Goal: Transaction & Acquisition: Obtain resource

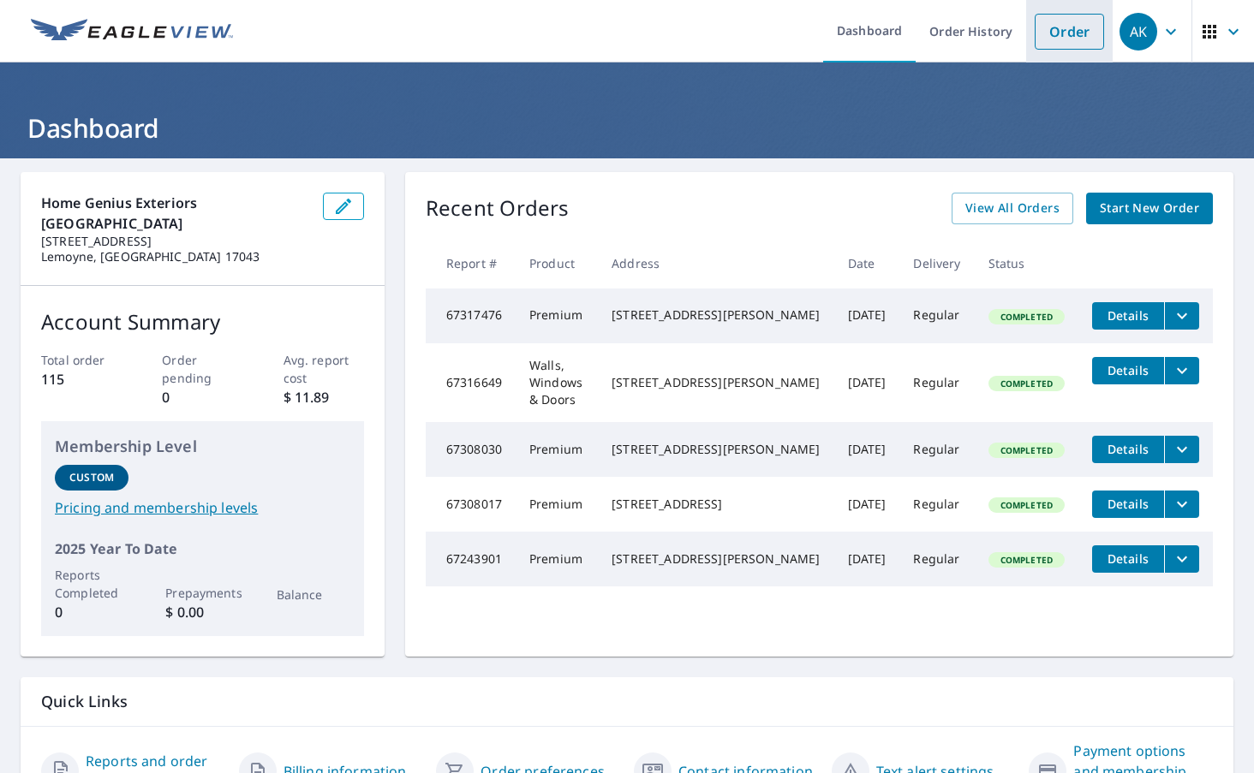
click at [1076, 30] on link "Order" at bounding box center [1068, 32] width 69 height 36
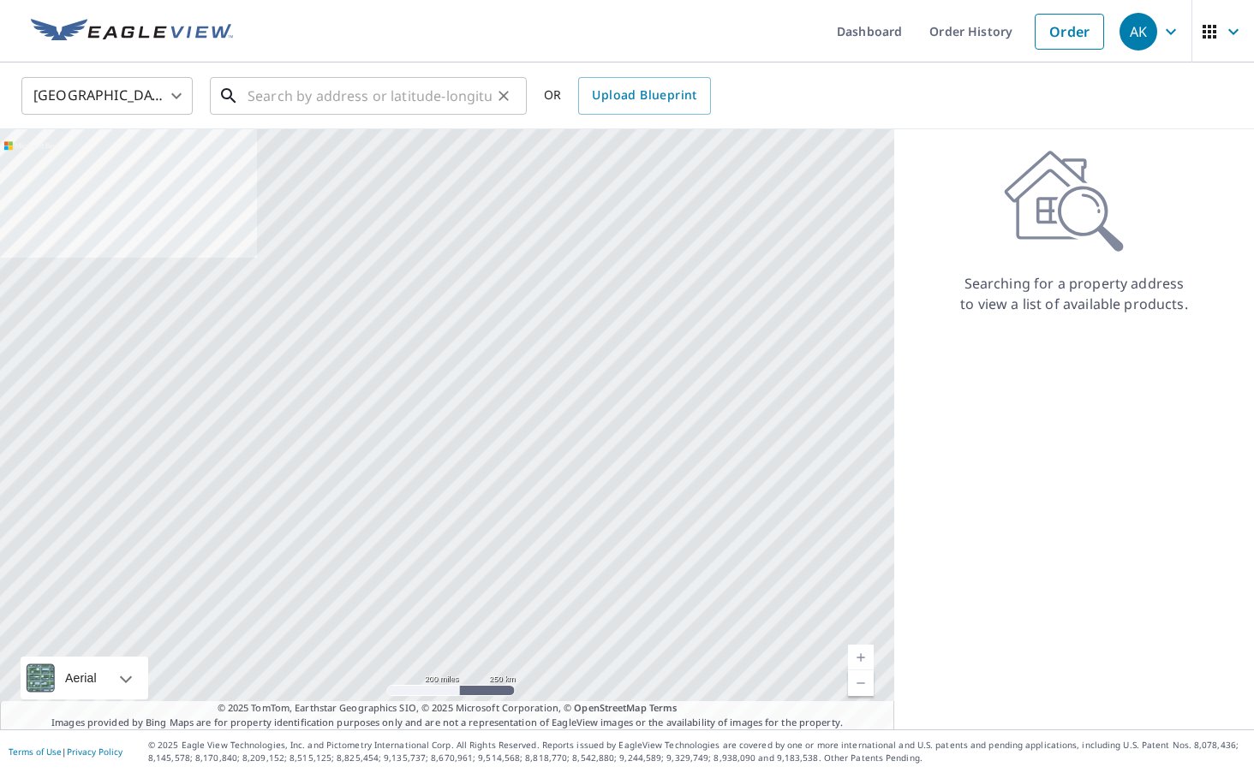
click at [379, 104] on input "text" at bounding box center [369, 96] width 244 height 48
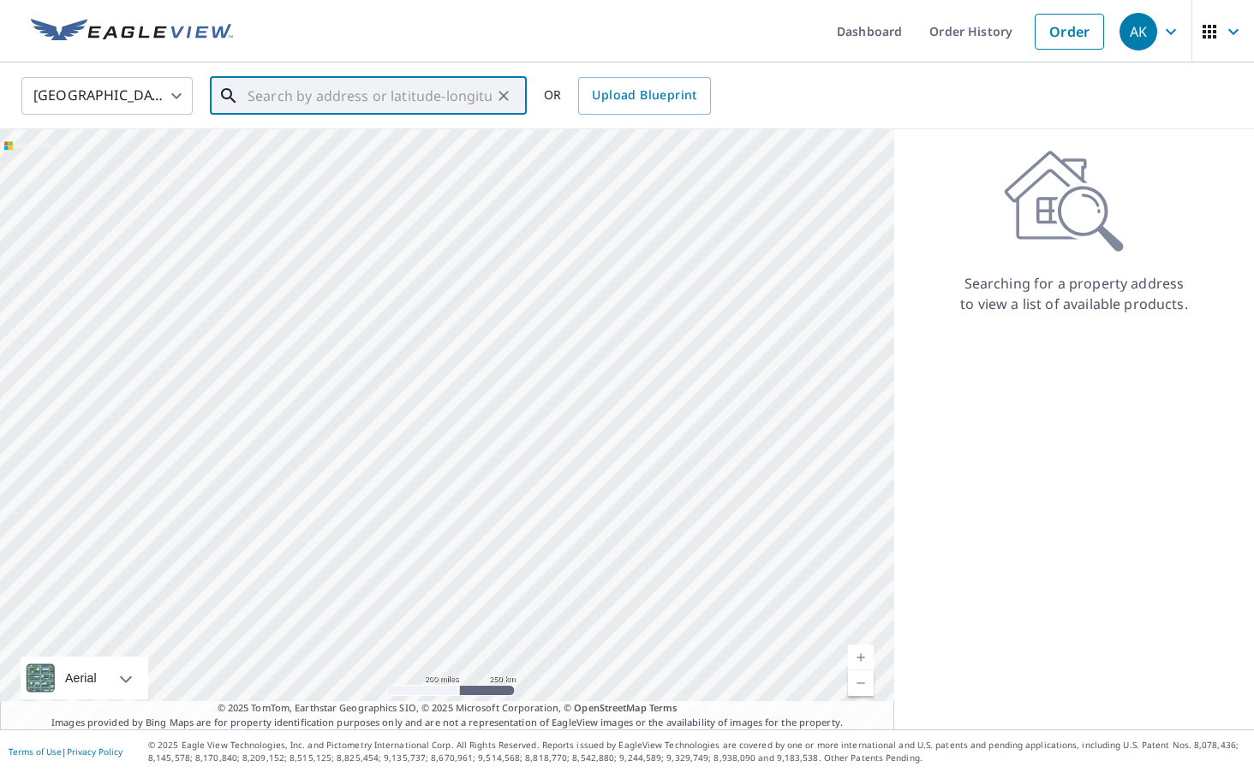
paste input "[STREET_ADDRESS][PERSON_NAME]"
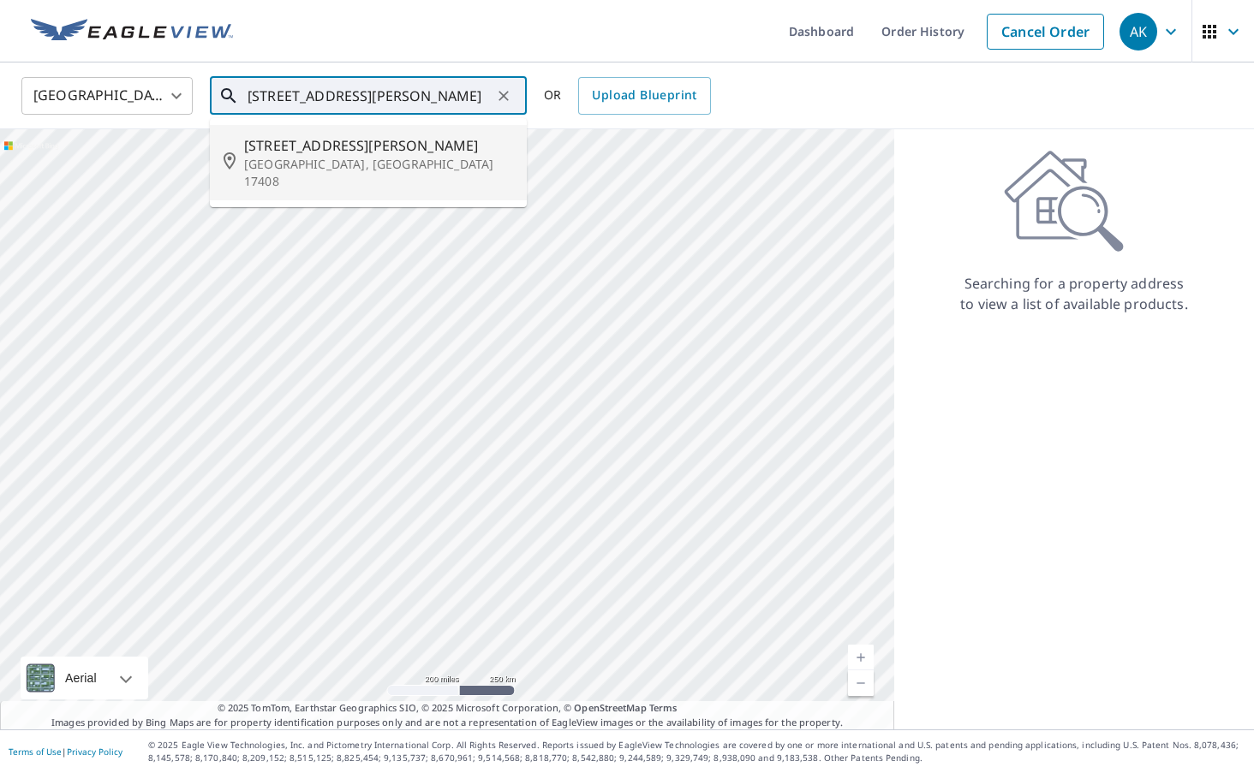
click at [366, 153] on span "[STREET_ADDRESS][PERSON_NAME]" at bounding box center [378, 145] width 269 height 21
type input "[STREET_ADDRESS][PERSON_NAME]"
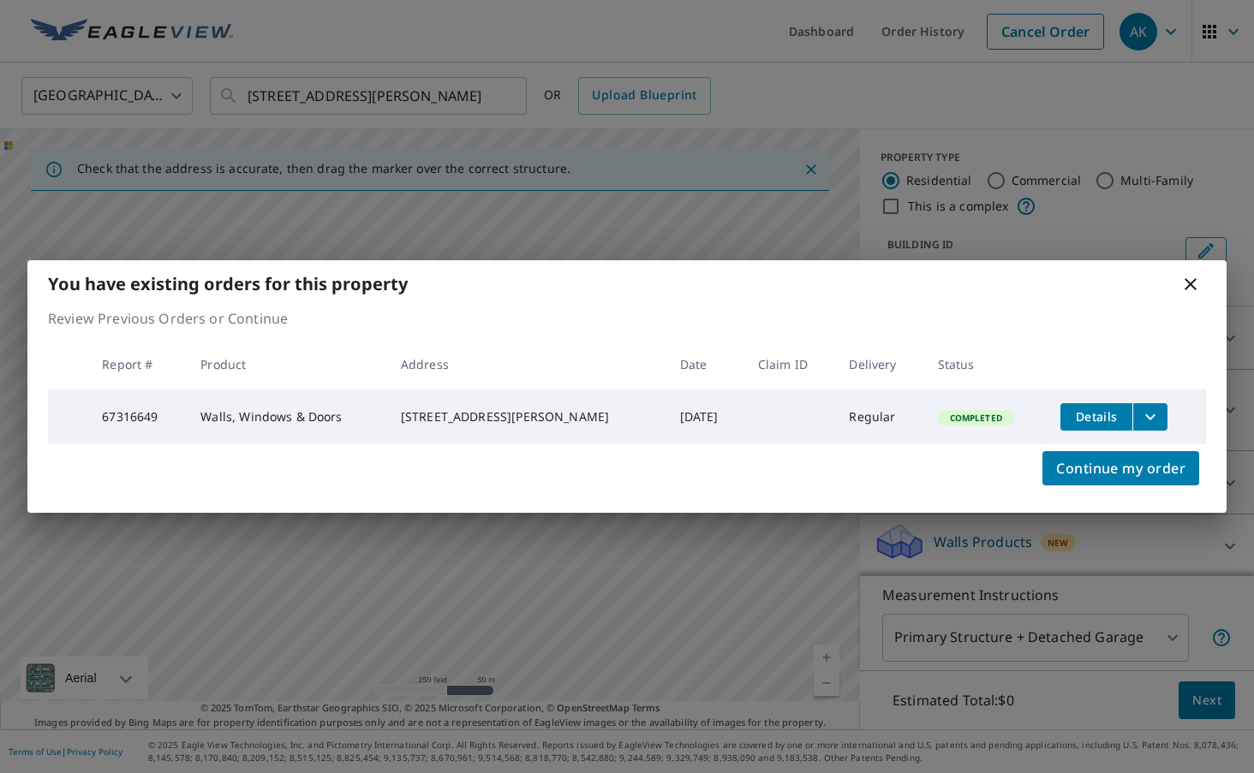
click at [1144, 410] on icon "filesDropdownBtn-67316649" at bounding box center [1150, 417] width 21 height 21
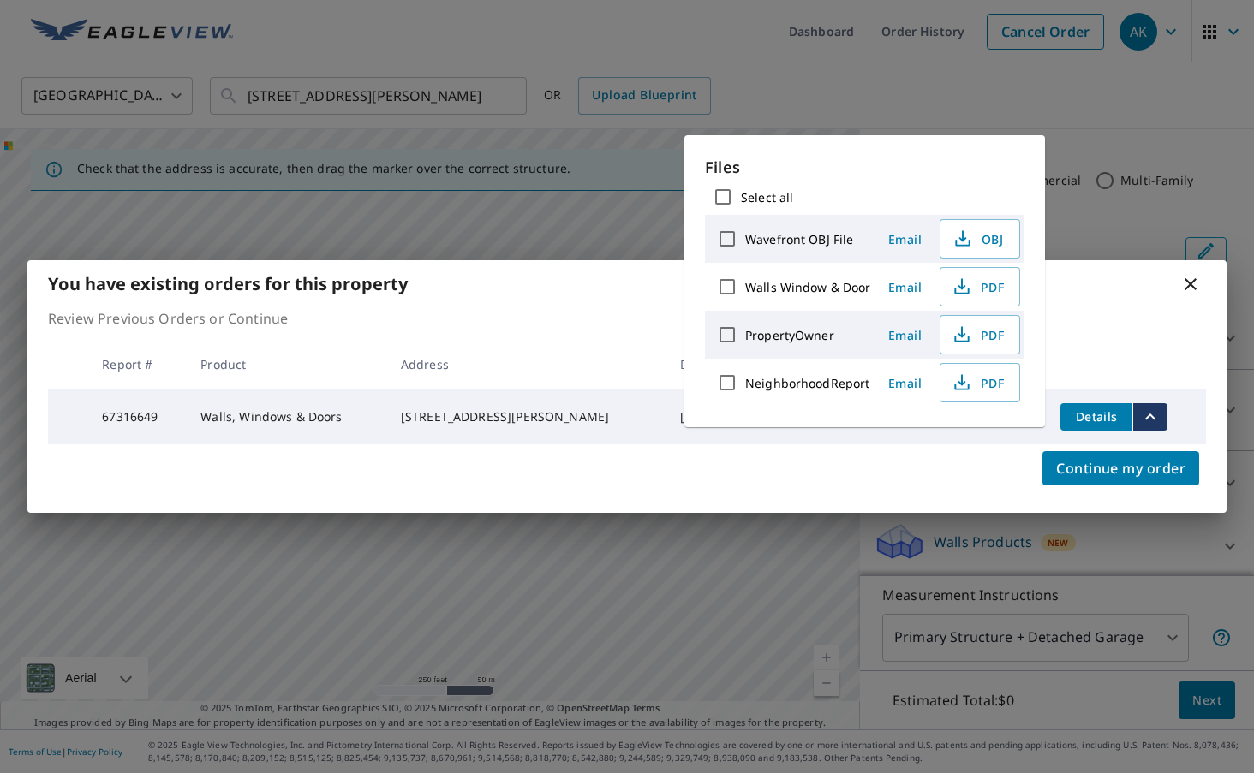
click at [801, 289] on label "Walls Window & Door" at bounding box center [808, 287] width 126 height 16
click at [745, 289] on input "Walls Window & Door" at bounding box center [727, 287] width 36 height 36
checkbox input "true"
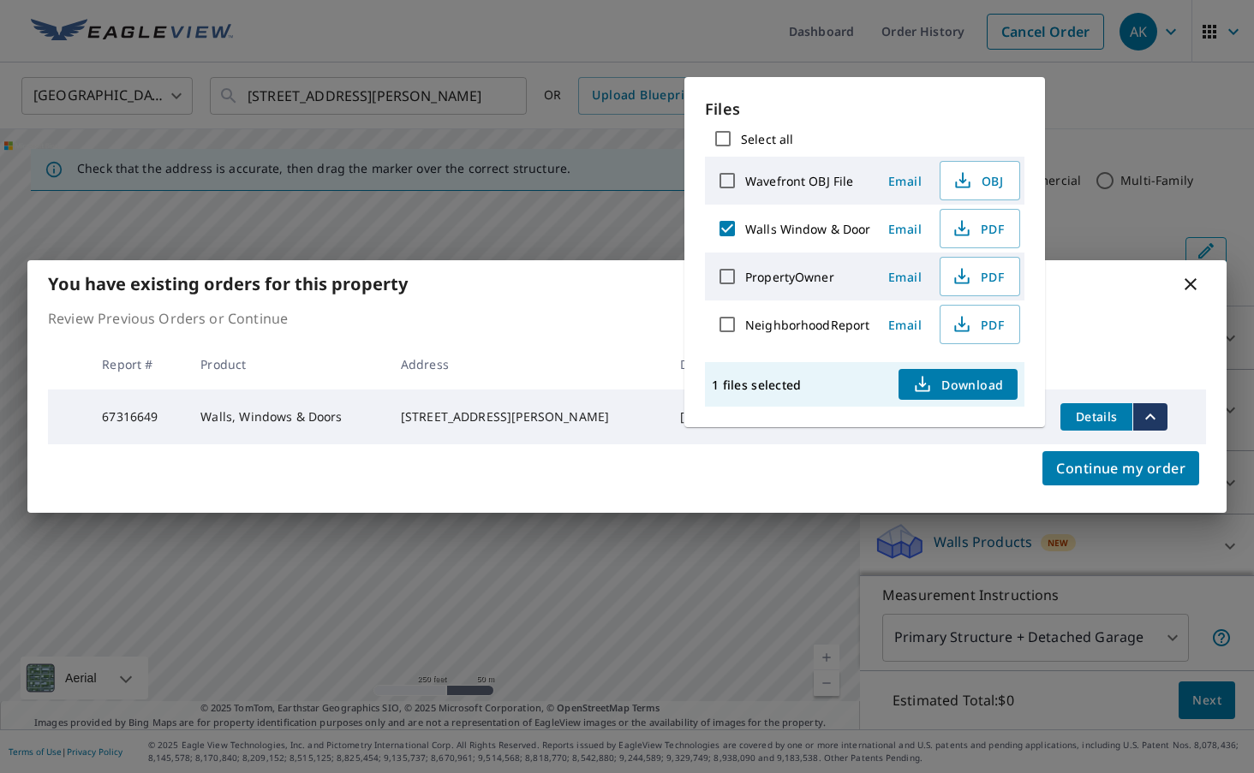
click at [951, 386] on span "Download" at bounding box center [957, 384] width 91 height 21
click at [1194, 283] on icon at bounding box center [1190, 284] width 21 height 21
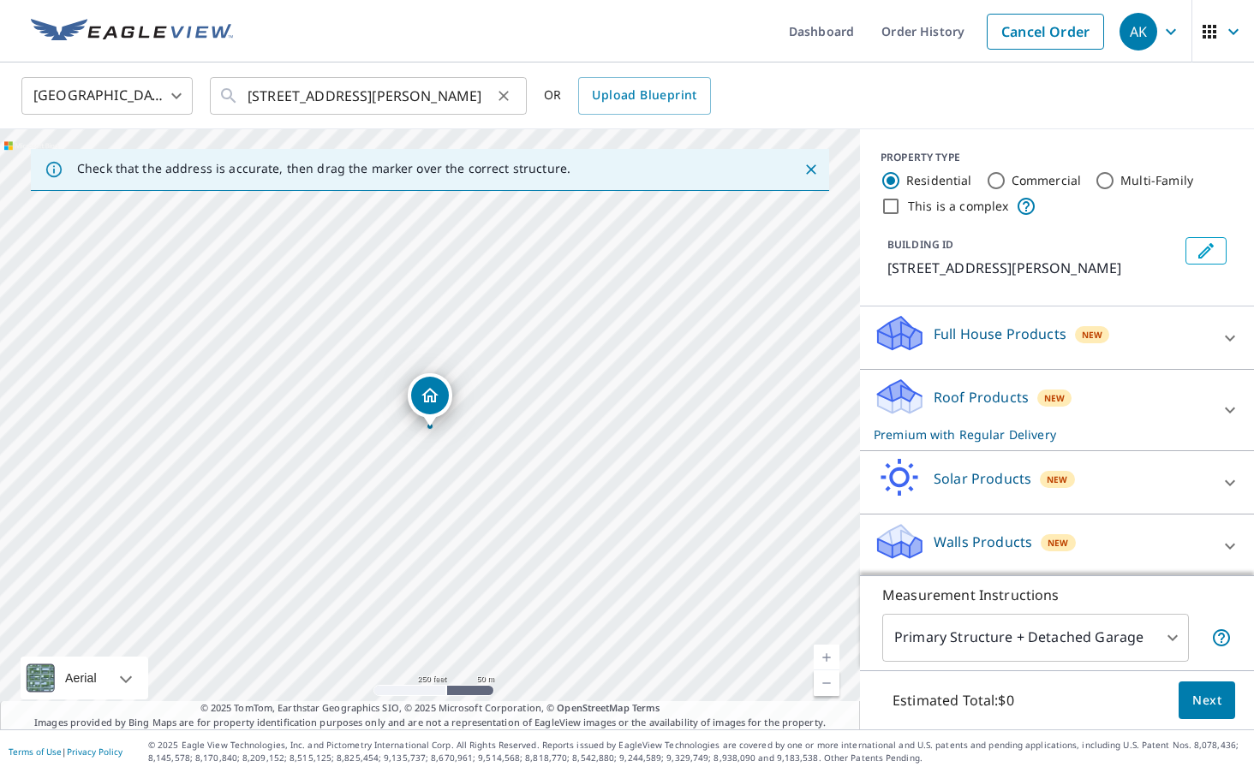
click at [498, 98] on icon "Clear" at bounding box center [503, 95] width 17 height 17
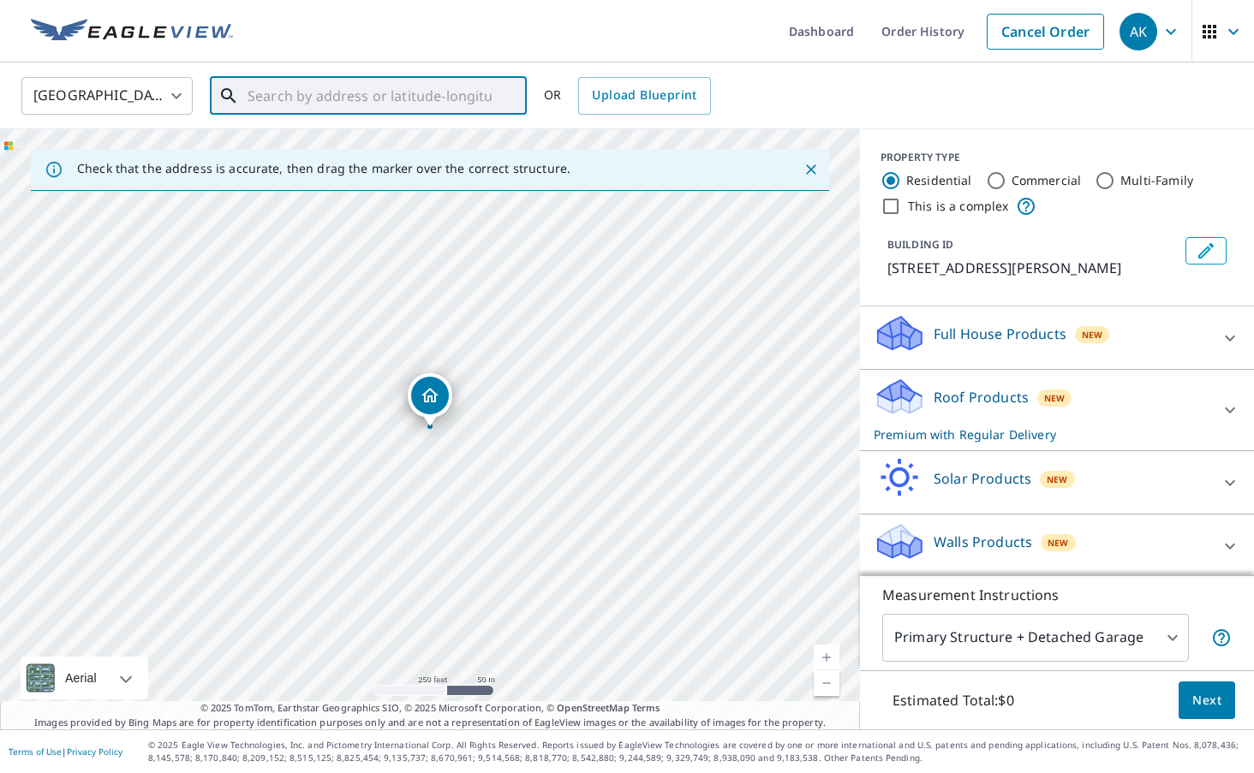
paste input "[STREET_ADDRESS][PERSON_NAME]"
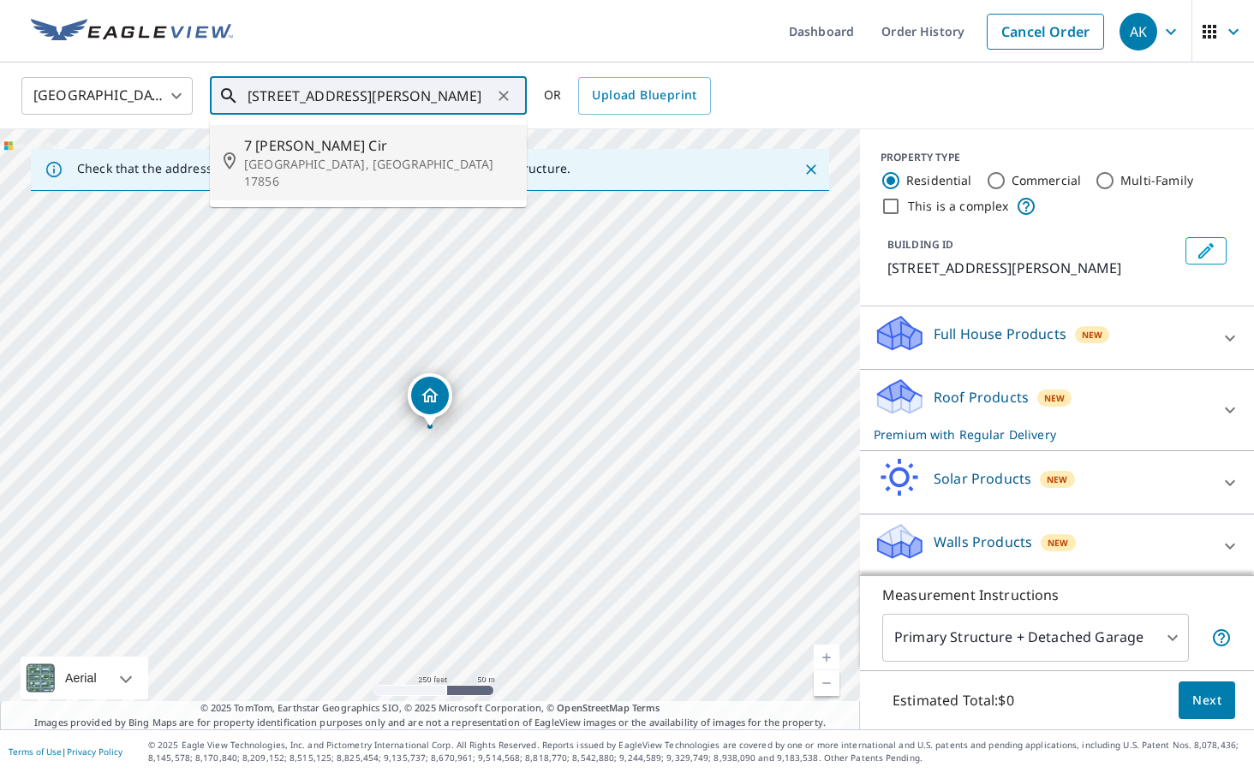
click at [389, 152] on span "7 [PERSON_NAME] Cir" at bounding box center [378, 145] width 269 height 21
type input "[STREET_ADDRESS][PERSON_NAME]"
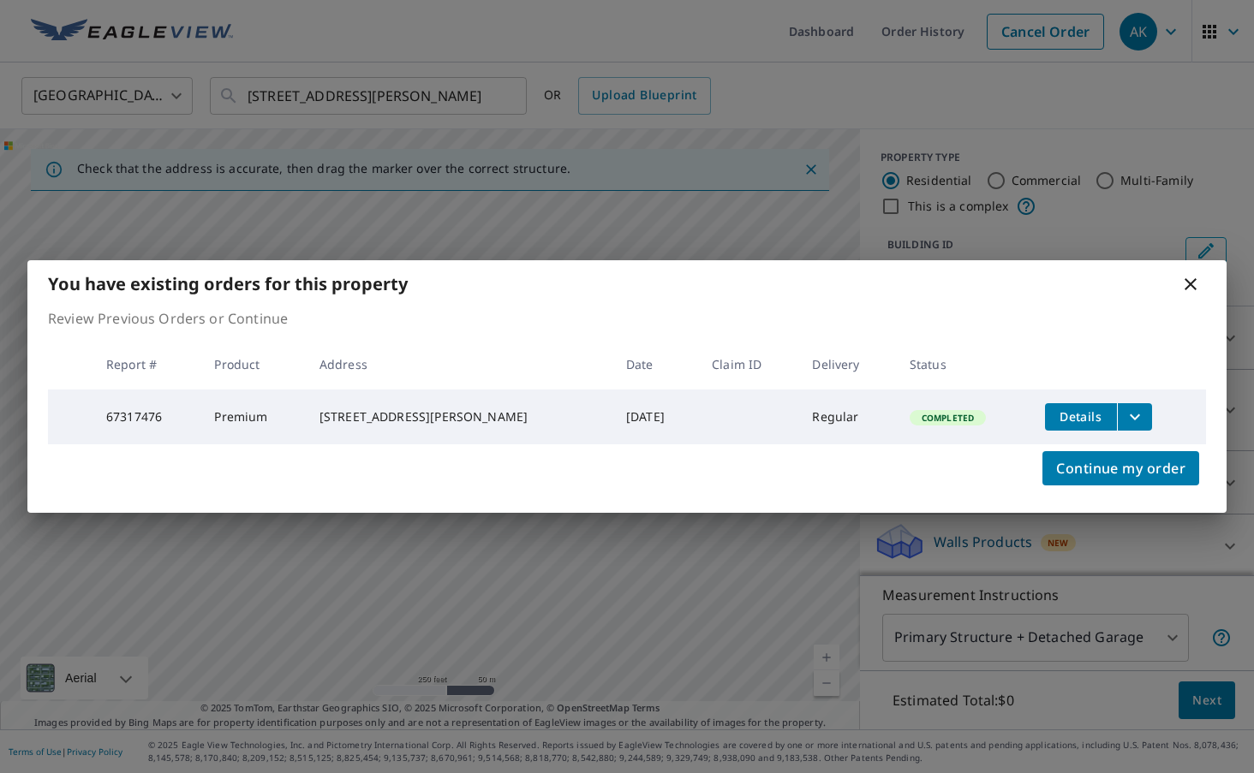
click at [1131, 410] on icon "filesDropdownBtn-67317476" at bounding box center [1134, 417] width 21 height 21
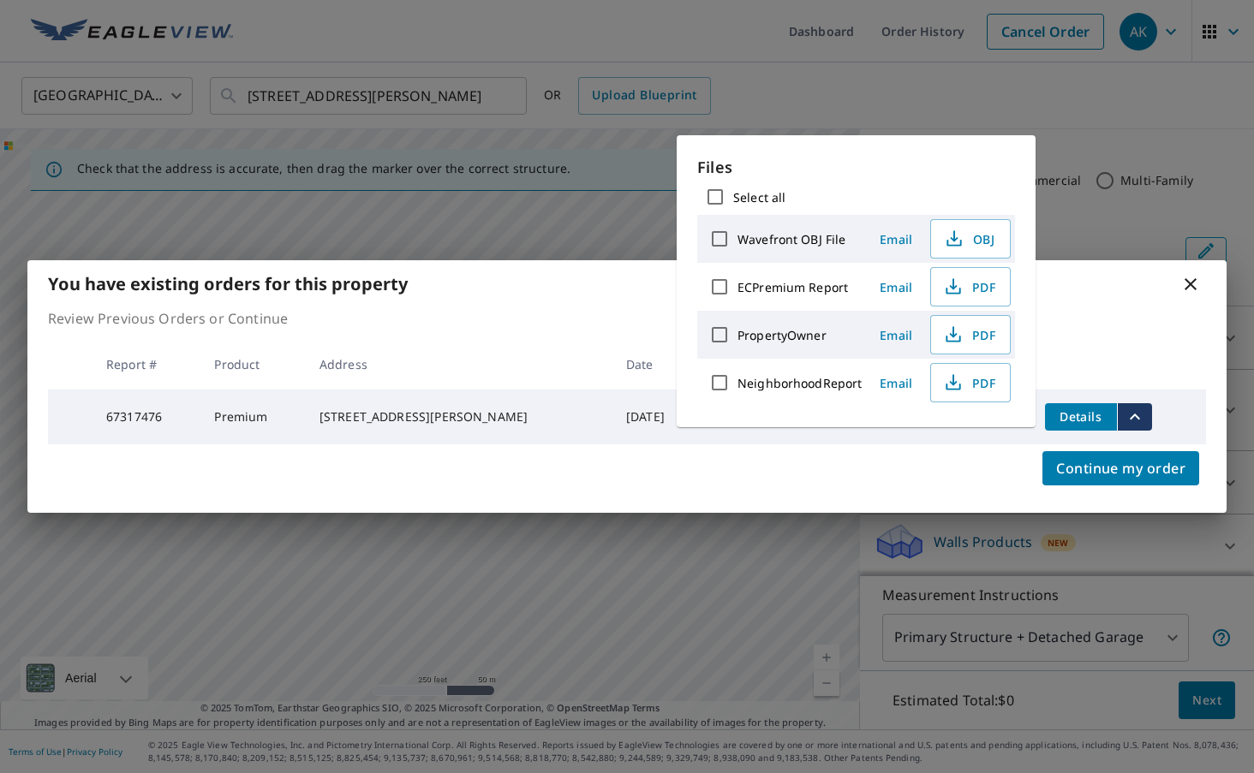
click at [775, 285] on label "ECPremium Report" at bounding box center [792, 287] width 110 height 16
click at [737, 285] on input "ECPremium Report" at bounding box center [719, 287] width 36 height 36
checkbox input "true"
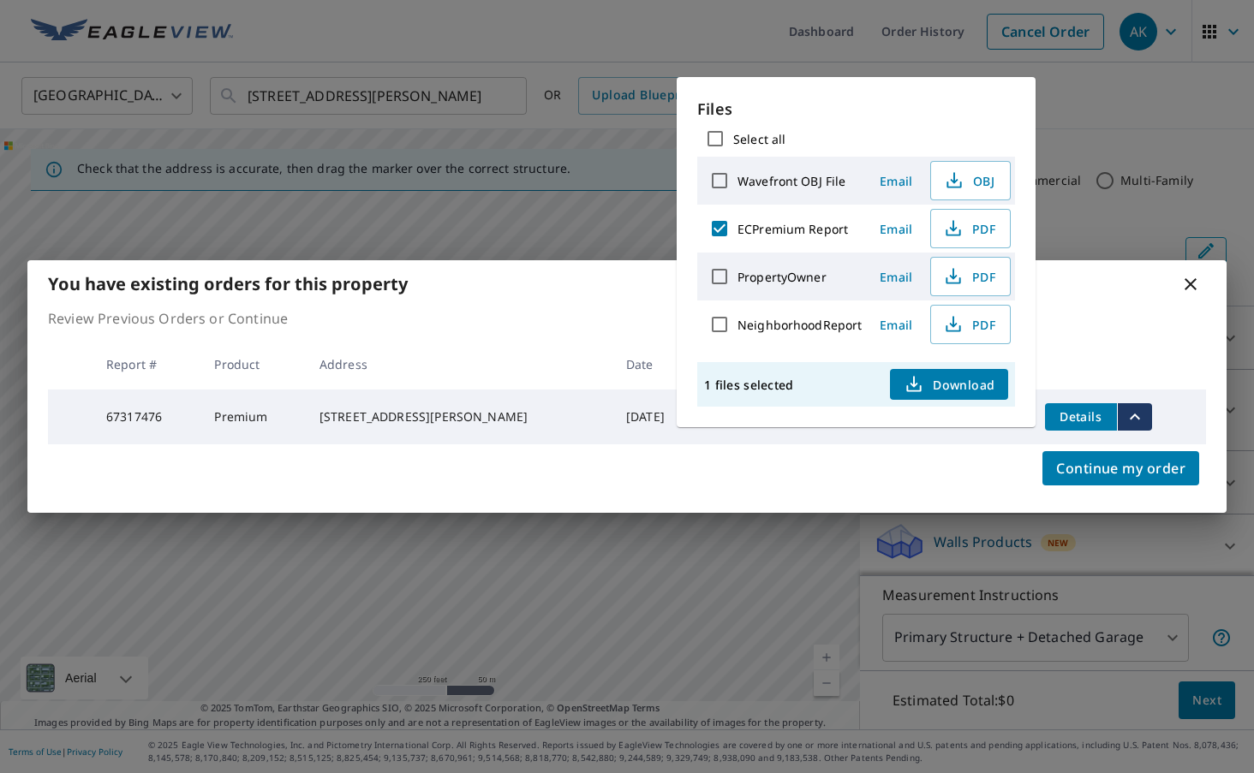
click at [938, 396] on button "Download" at bounding box center [949, 384] width 118 height 31
